Goal: Find specific page/section: Find specific page/section

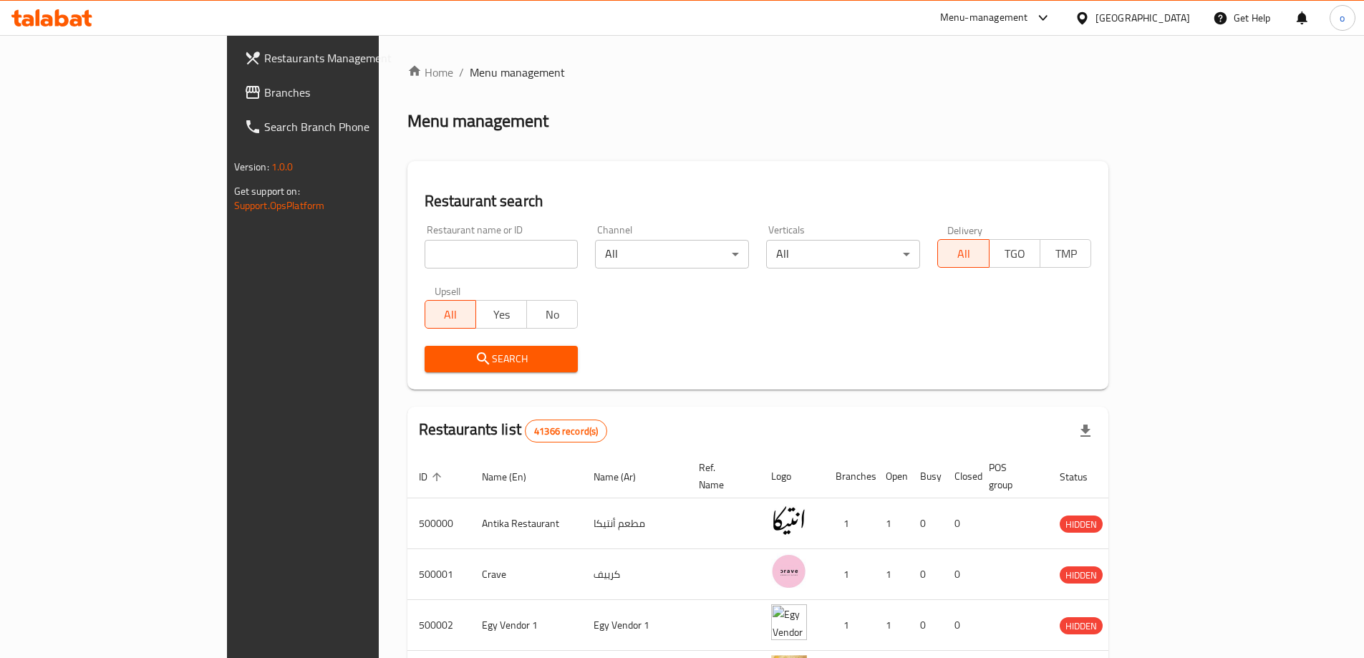
click at [416, 275] on div "Restaurant name or ID Restaurant name or ID" at bounding box center [501, 246] width 171 height 61
click at [424, 263] on input "search" at bounding box center [501, 254] width 154 height 29
paste input "779402"
type input "779402"
click at [1178, 19] on div "[GEOGRAPHIC_DATA]" at bounding box center [1142, 18] width 94 height 16
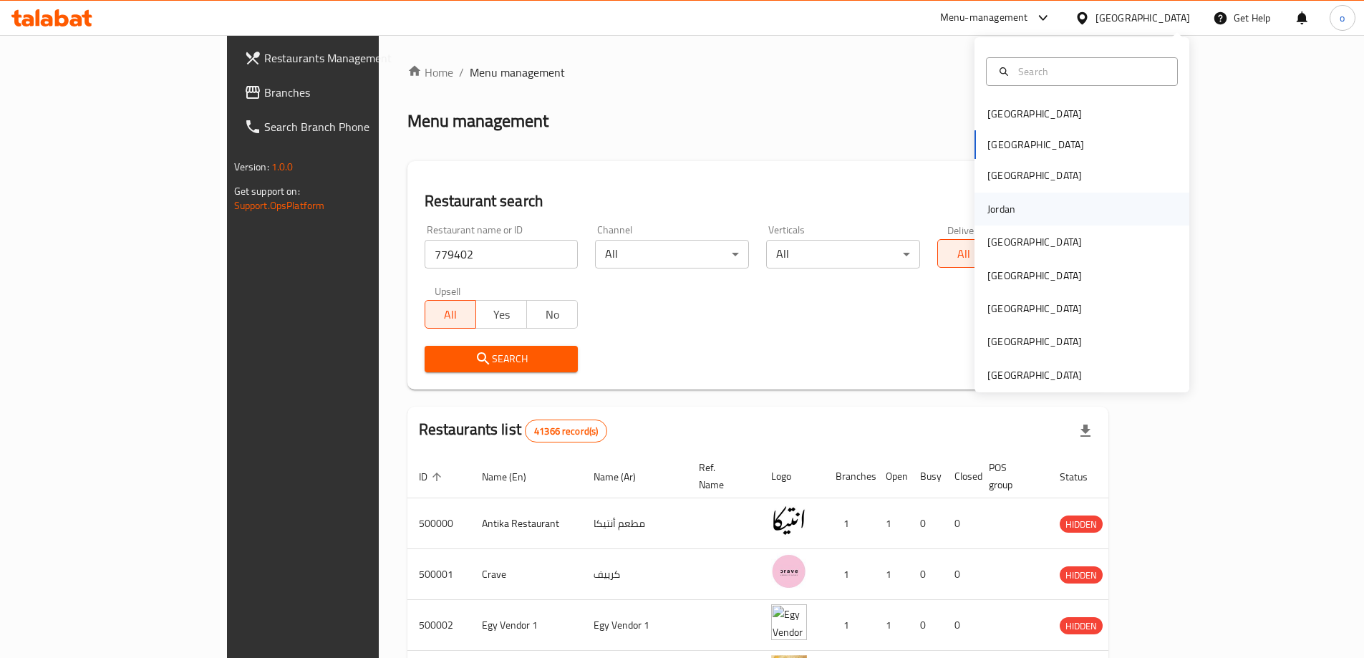
click at [1031, 197] on div "Jordan" at bounding box center [1081, 209] width 215 height 33
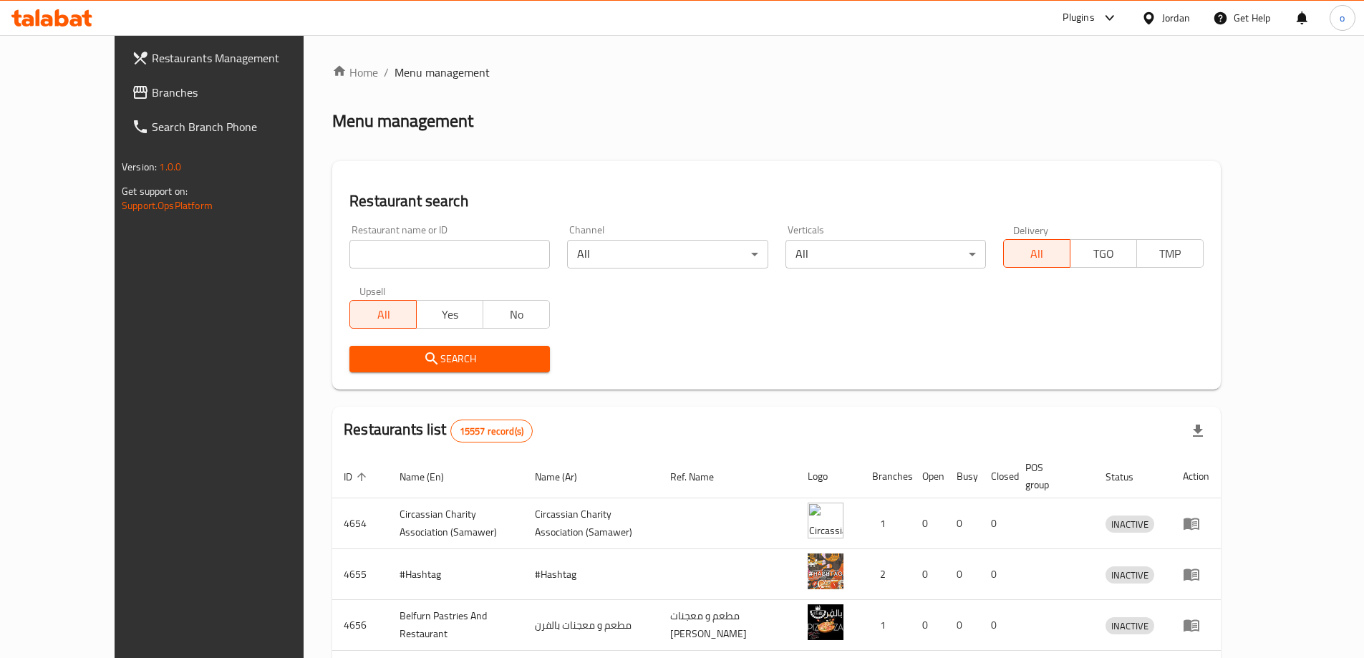
click at [464, 261] on input "search" at bounding box center [449, 254] width 200 height 29
click at [349, 254] on input "search" at bounding box center [449, 254] width 200 height 29
paste input "779402"
type input "779402"
click button "Search" at bounding box center [449, 359] width 200 height 26
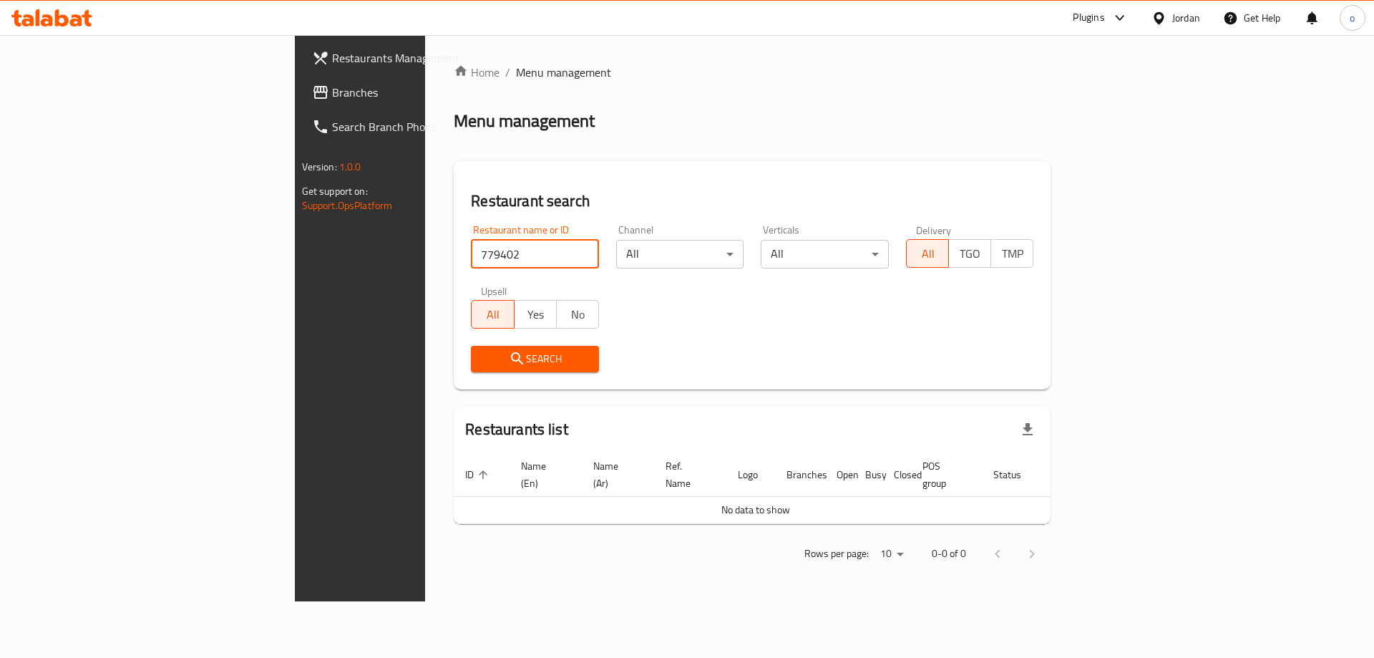
click at [332, 91] on span "Branches" at bounding box center [422, 92] width 181 height 17
